Goal: Information Seeking & Learning: Learn about a topic

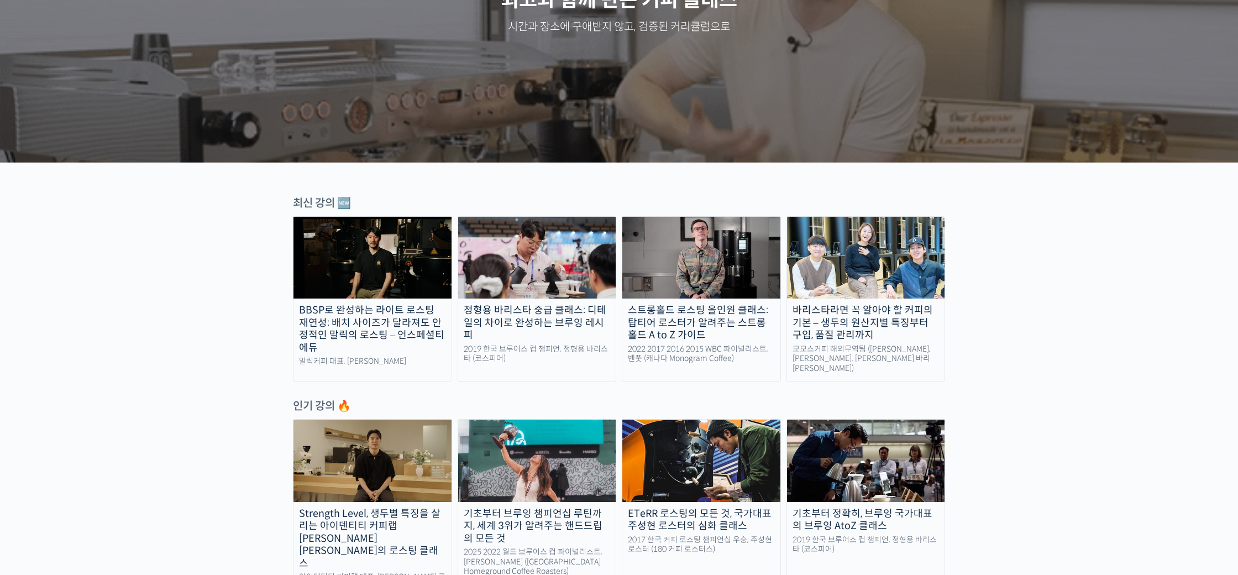
scroll to position [212, 0]
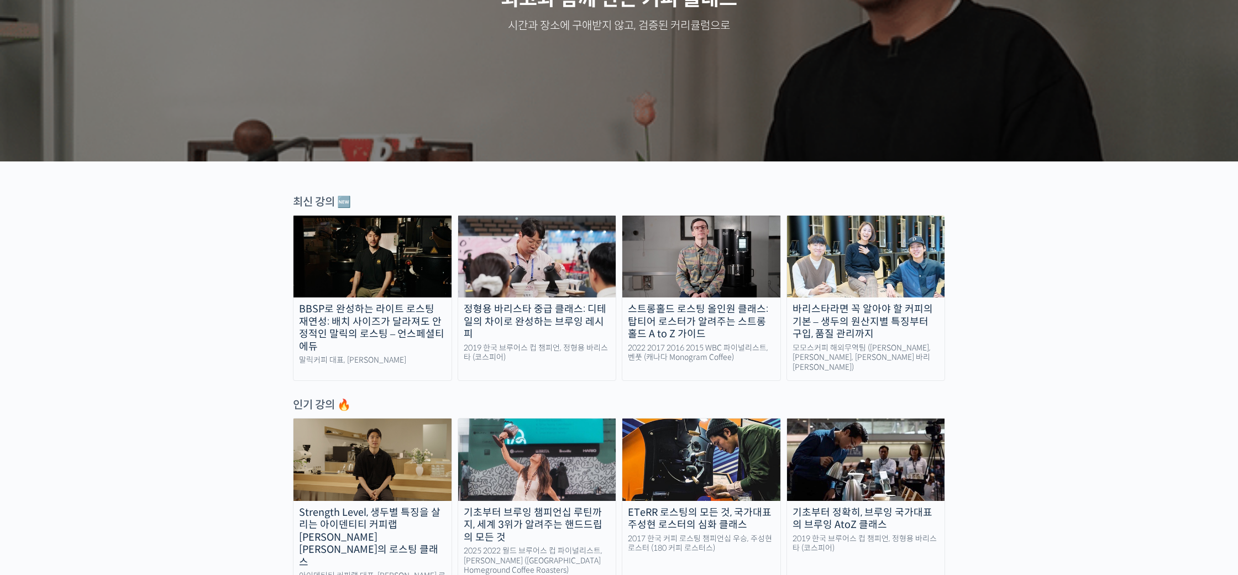
scroll to position [0, 0]
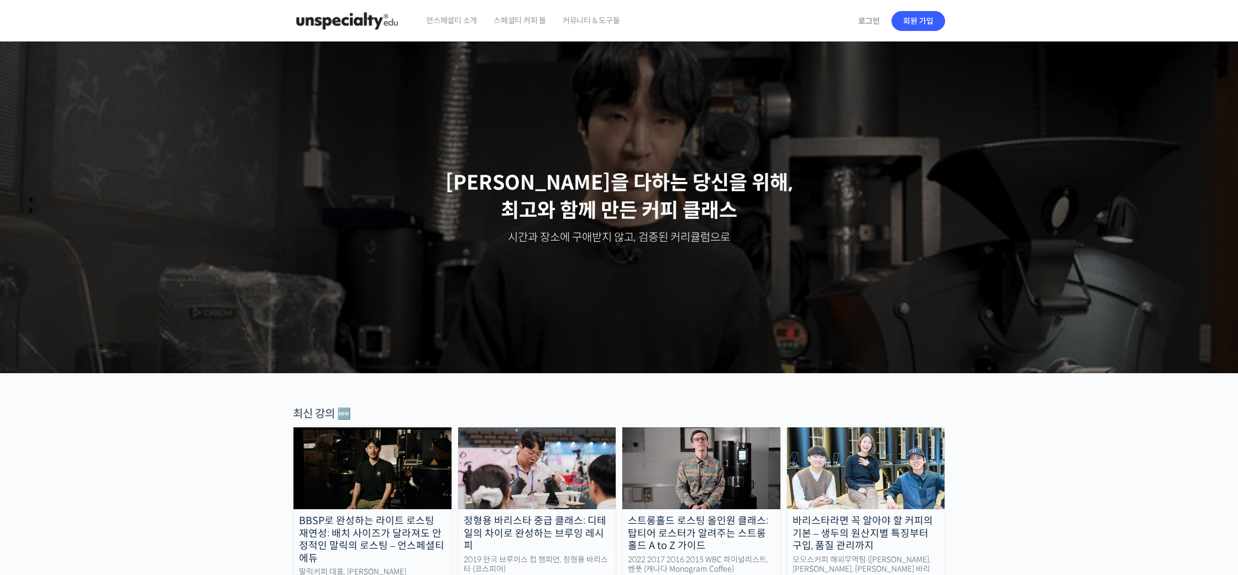
click at [443, 22] on span "언스페셜티 소개" at bounding box center [451, 20] width 51 height 42
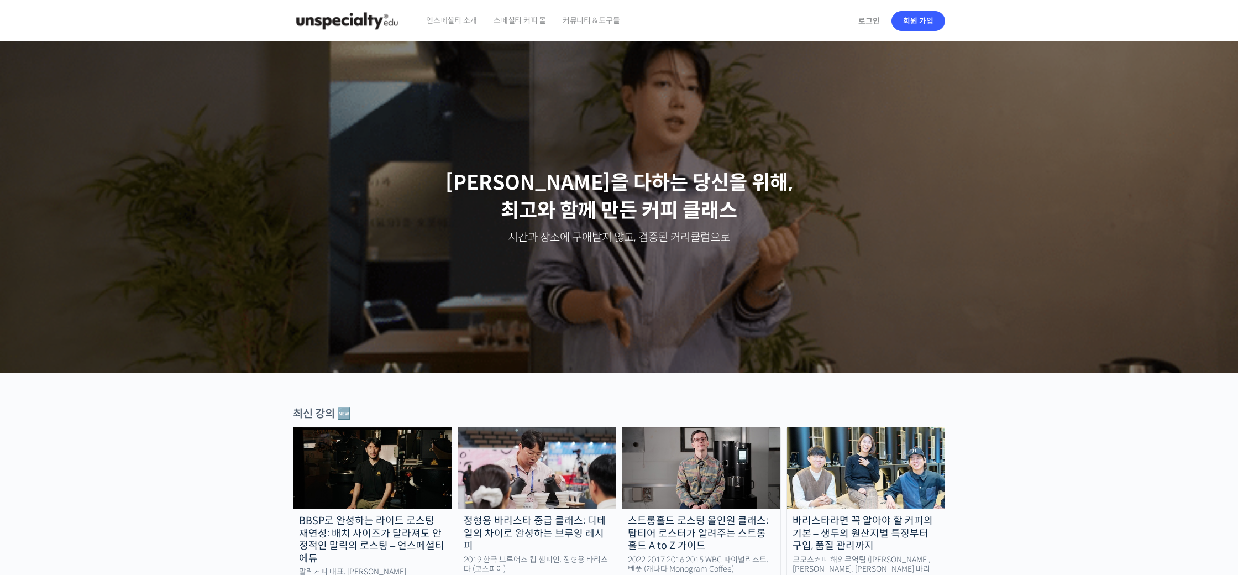
click at [523, 22] on span "스페셜티 커피 몰" at bounding box center [519, 20] width 52 height 42
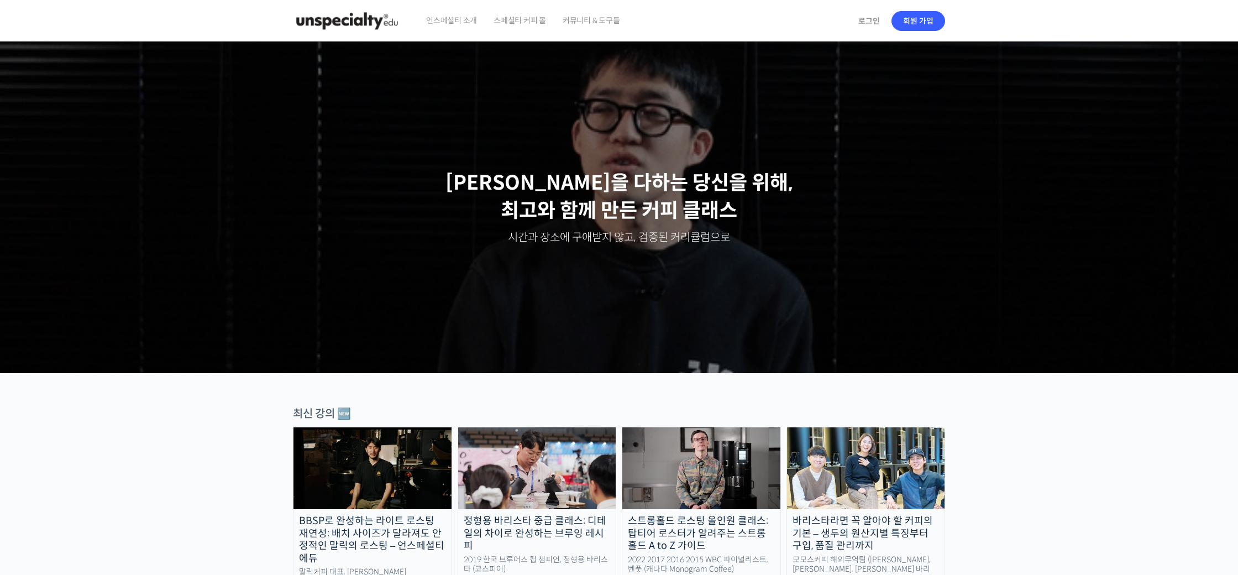
click at [510, 22] on span "스페셜티 커피 몰" at bounding box center [519, 20] width 52 height 42
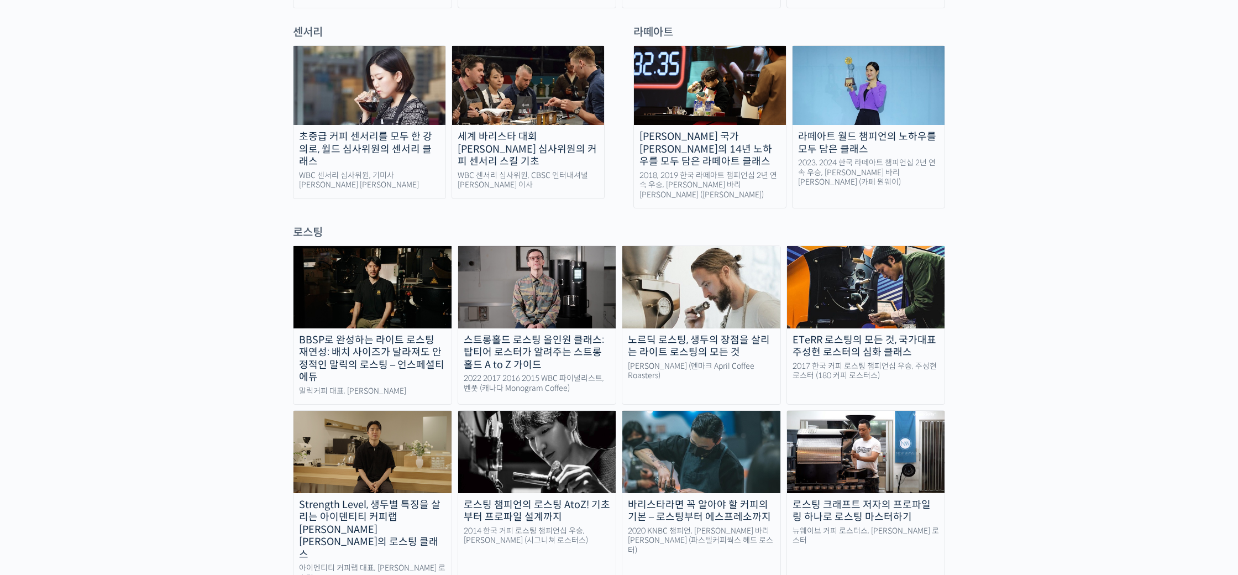
scroll to position [818, 0]
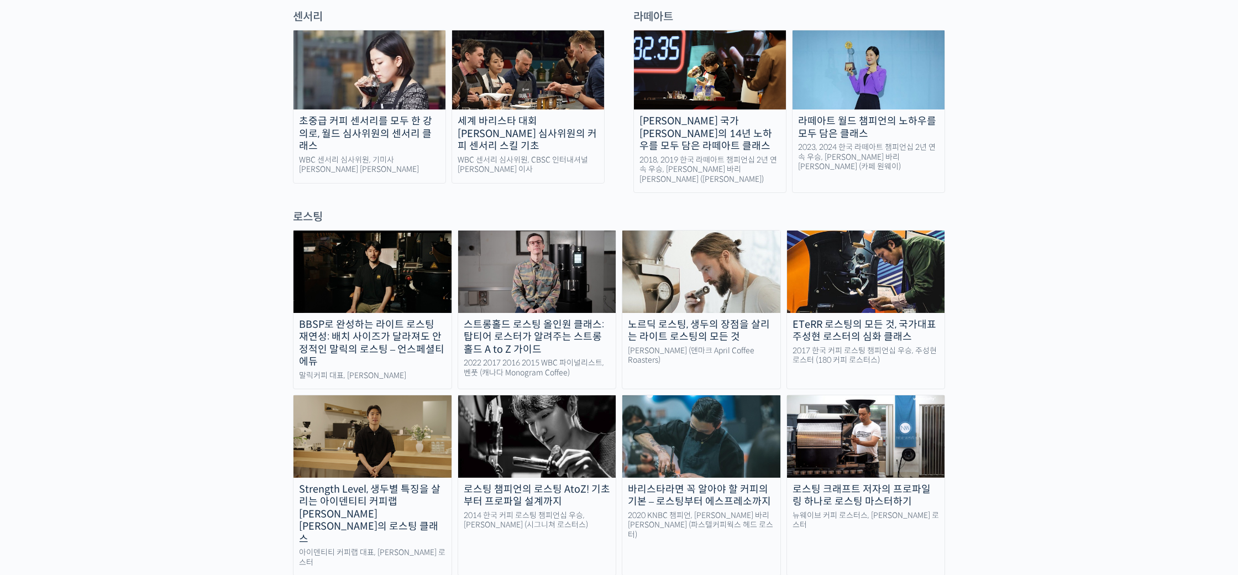
click at [428, 115] on div "초중급 커피 센서리를 모두 한 강의로, 월드 심사위원의 센서리 클래스" at bounding box center [369, 134] width 152 height 38
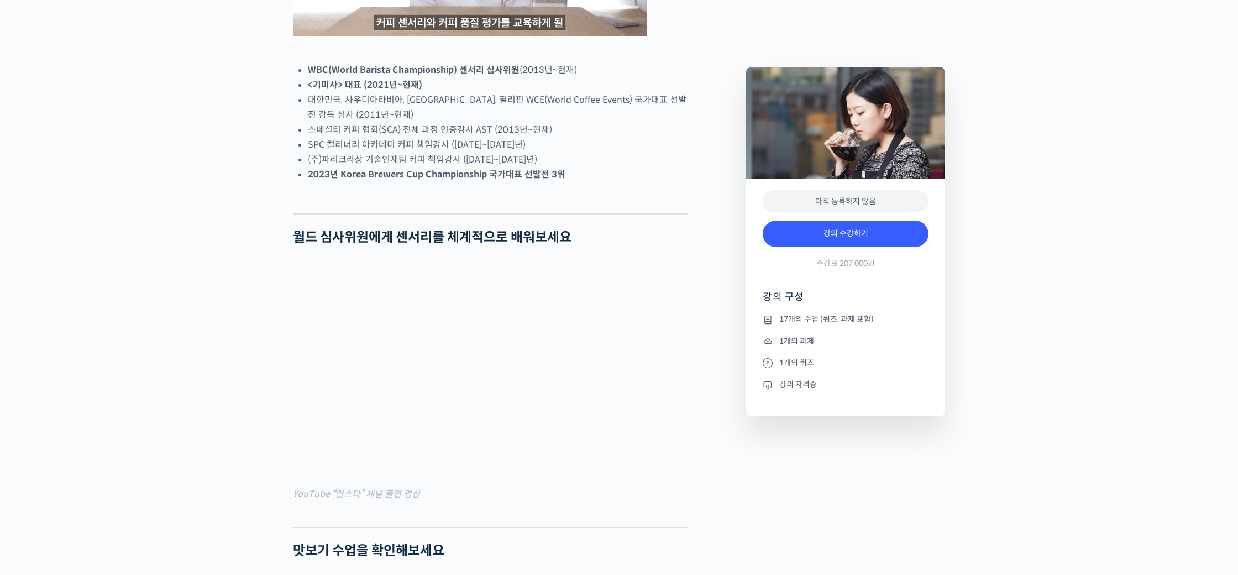
scroll to position [859, 0]
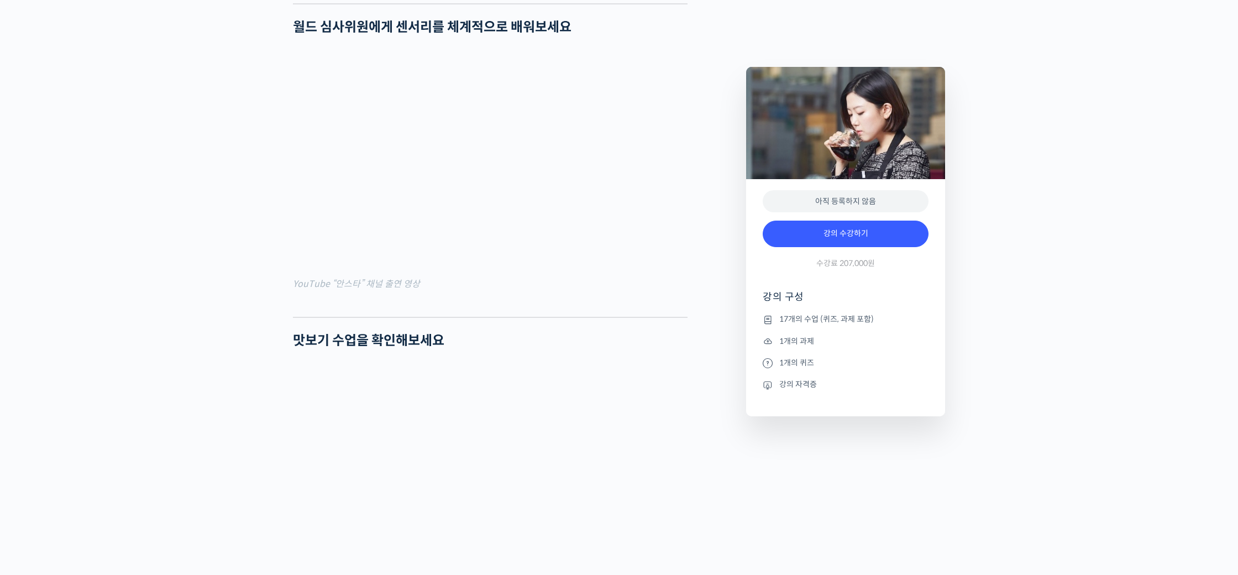
drag, startPoint x: 596, startPoint y: 362, endPoint x: 586, endPoint y: 358, distance: 10.9
